Goal: Transaction & Acquisition: Purchase product/service

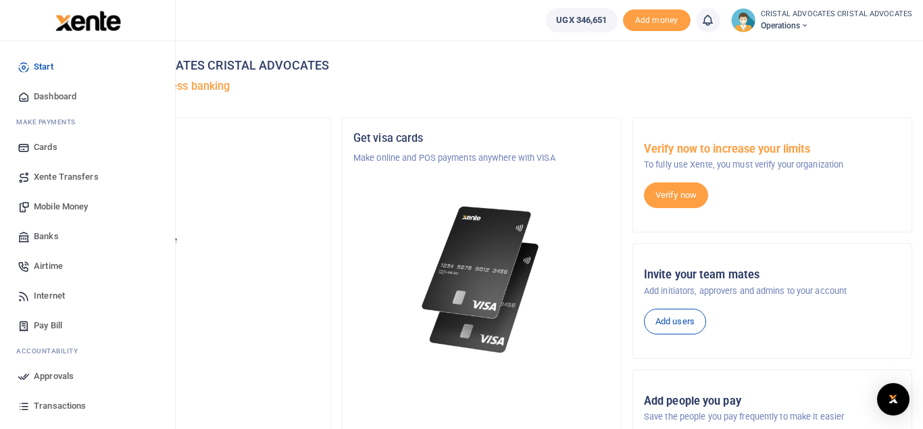
click at [78, 199] on link "Mobile Money" at bounding box center [87, 207] width 153 height 30
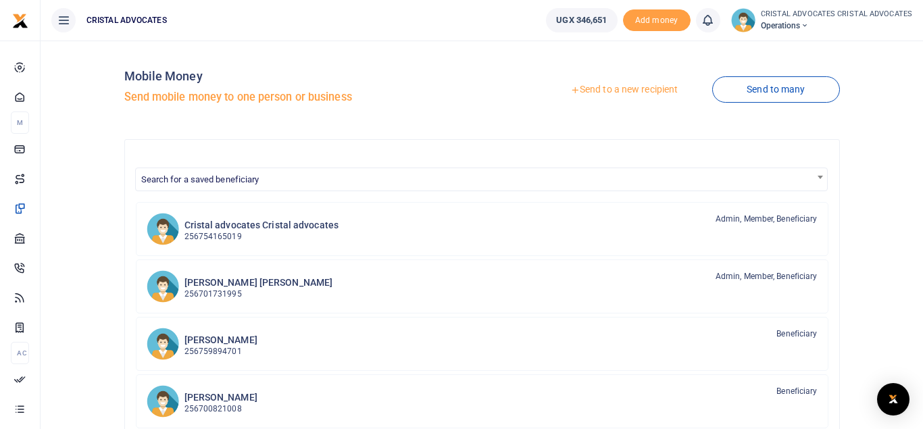
click at [603, 86] on link "Send to a new recipient" at bounding box center [624, 90] width 176 height 24
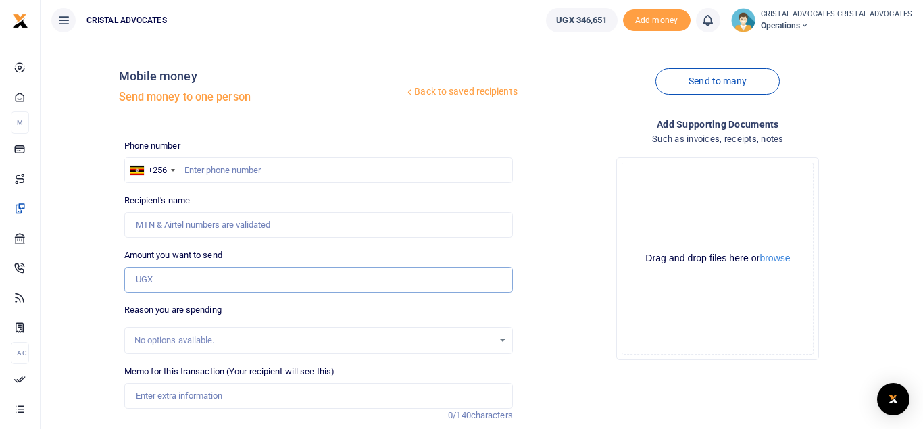
click at [188, 284] on input "Amount you want to send" at bounding box center [318, 280] width 389 height 26
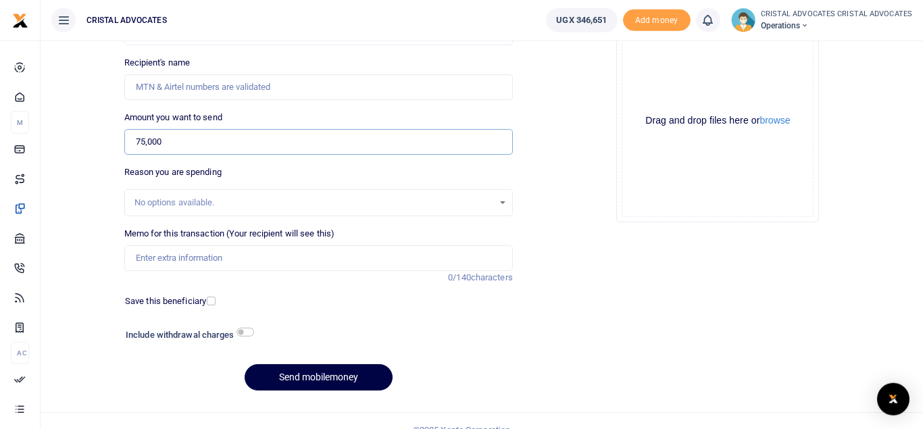
scroll to position [156, 0]
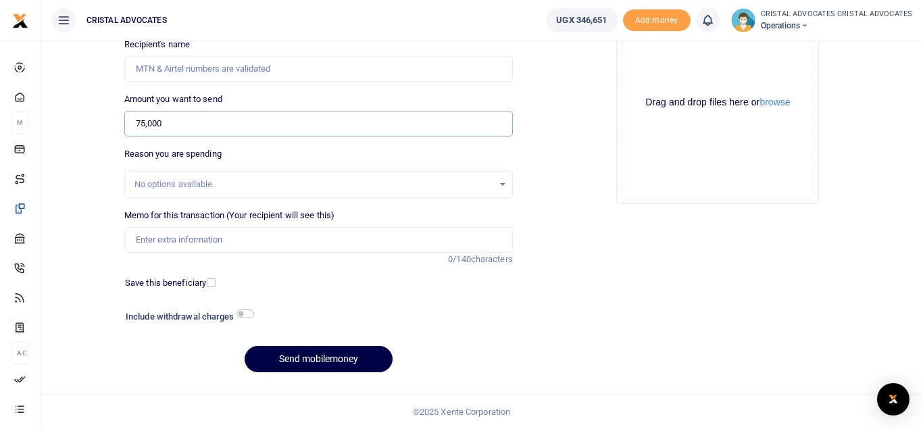
type input "75,000"
click at [220, 301] on div "Phone number +256 [GEOGRAPHIC_DATA] +256 Phone is required. Recipient's name Na…" at bounding box center [318, 183] width 399 height 401
click at [271, 297] on div "Phone number +256 Uganda +256 Phone is required. Recipient's name Name is requi…" at bounding box center [318, 183] width 399 height 401
click at [240, 311] on input "checkbox" at bounding box center [245, 313] width 18 height 9
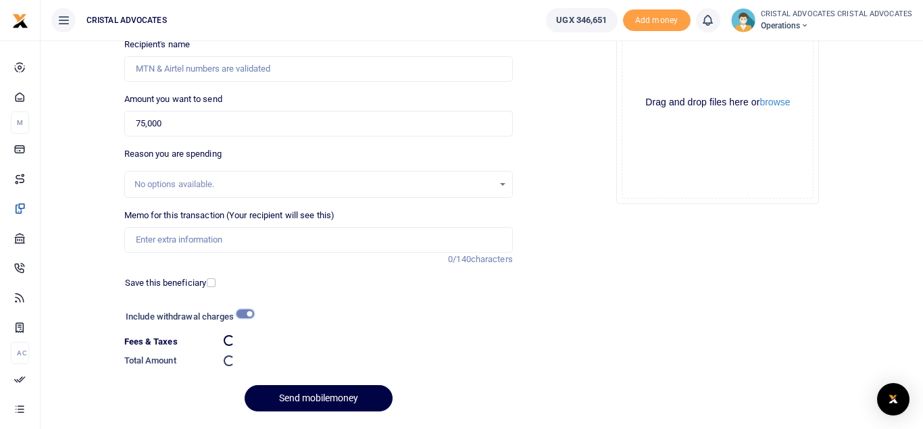
checkbox input "false"
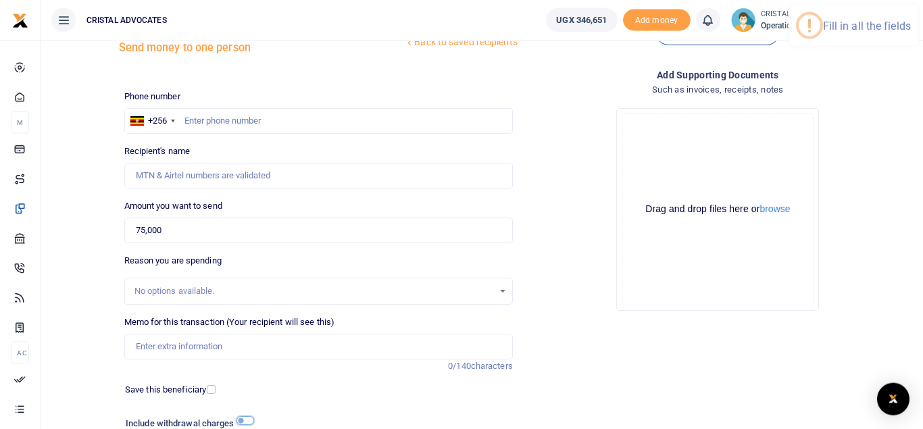
scroll to position [38, 0]
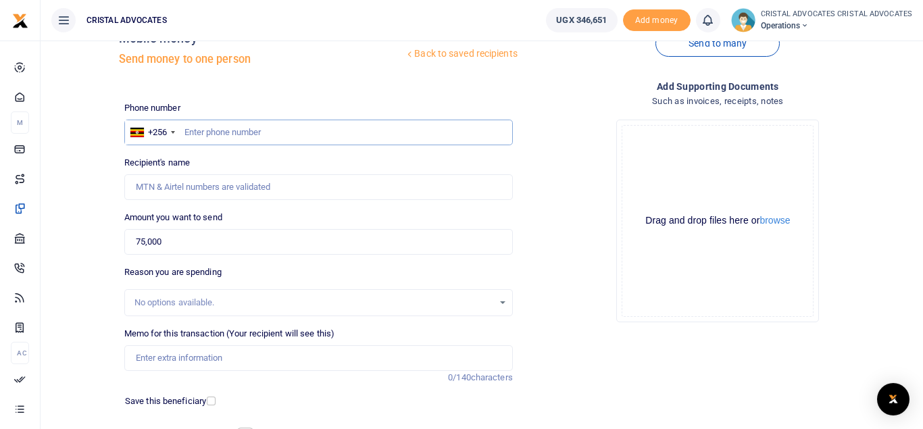
click at [255, 122] on input "text" at bounding box center [318, 133] width 389 height 26
type input "774382872"
type input "Sumaya Kawuma"
type input "774382872"
click at [212, 405] on input "checkbox" at bounding box center [211, 401] width 9 height 9
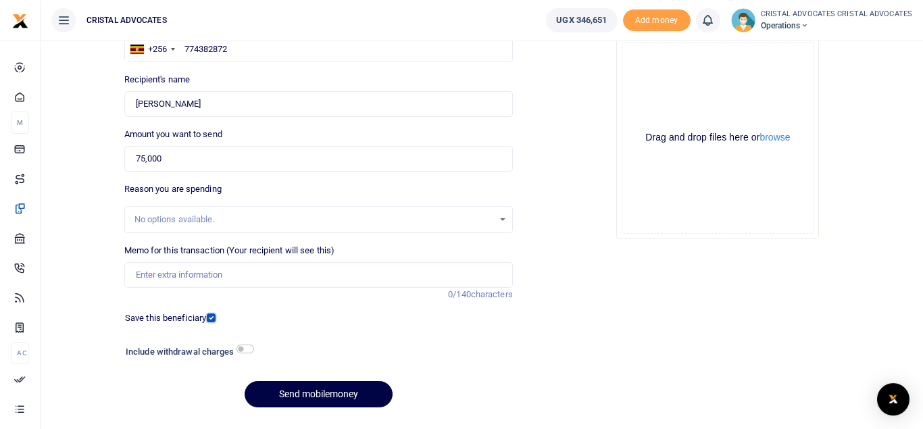
scroll to position [135, 0]
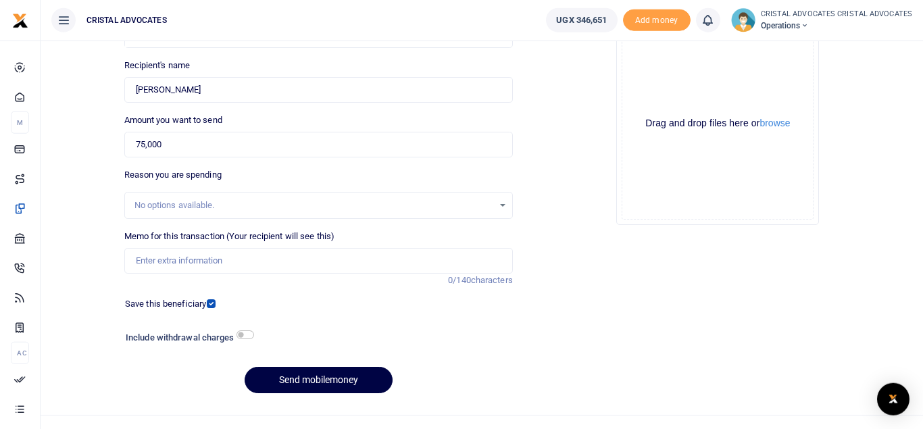
click at [206, 303] on label "Save this beneficiary" at bounding box center [165, 304] width 81 height 14
click at [211, 303] on input "checkbox" at bounding box center [211, 303] width 9 height 9
checkbox input "false"
click at [248, 336] on input "checkbox" at bounding box center [245, 334] width 18 height 9
checkbox input "true"
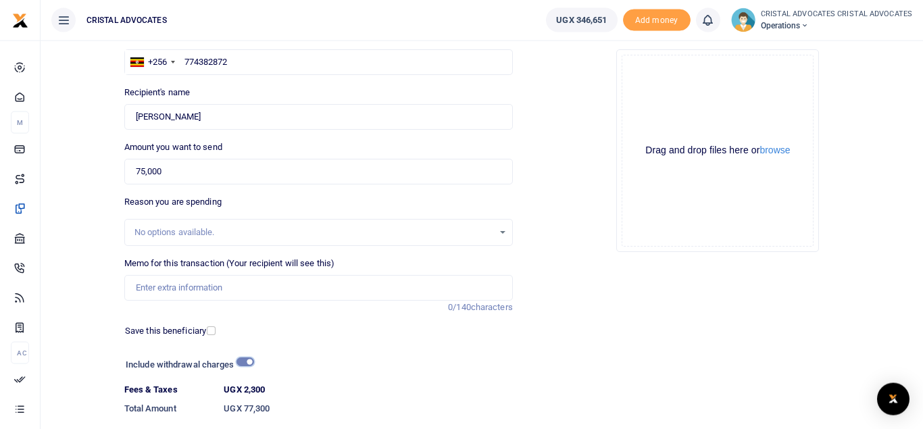
scroll to position [107, 0]
